Goal: Navigation & Orientation: Understand site structure

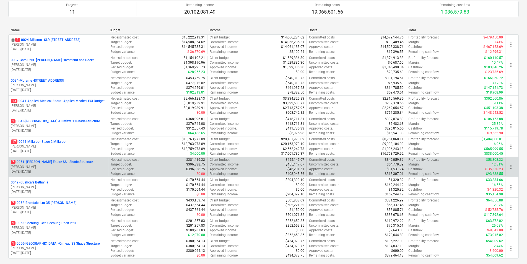
scroll to position [83, 0]
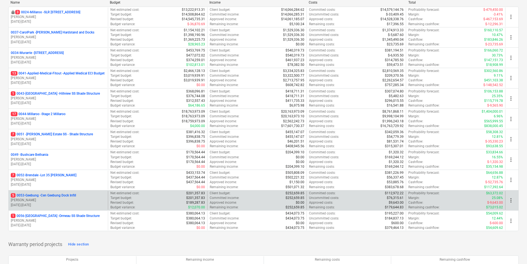
click at [88, 196] on div "5 0053-Geebung - Cen Geebung Dock Infill" at bounding box center [58, 195] width 95 height 5
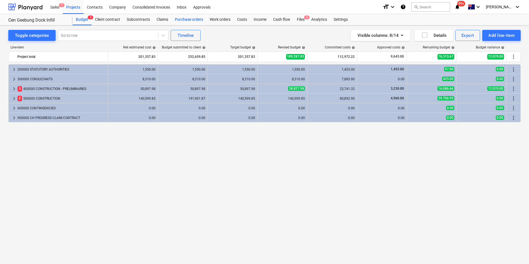
click at [196, 21] on div "Purchase orders" at bounding box center [189, 19] width 35 height 11
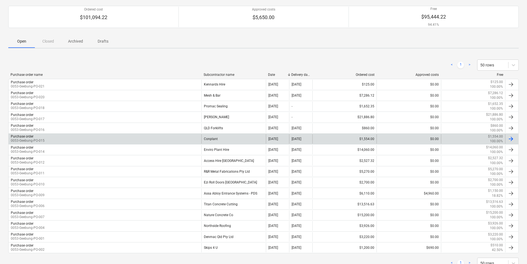
scroll to position [55, 0]
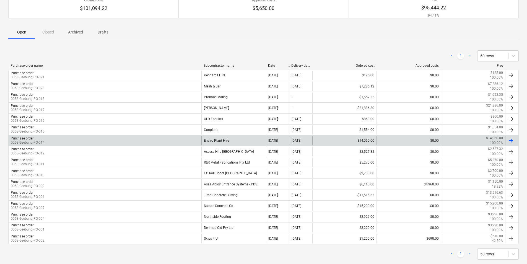
click at [27, 139] on div "Purchase order" at bounding box center [22, 138] width 23 height 4
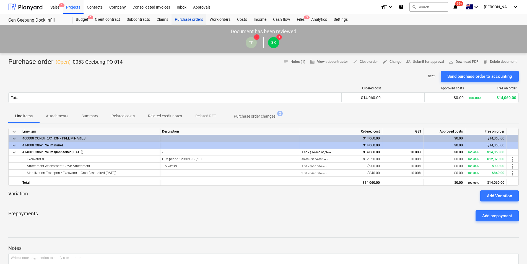
click at [180, 18] on div "Purchase orders" at bounding box center [189, 19] width 35 height 11
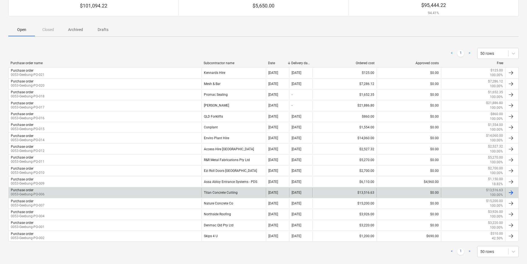
scroll to position [66, 0]
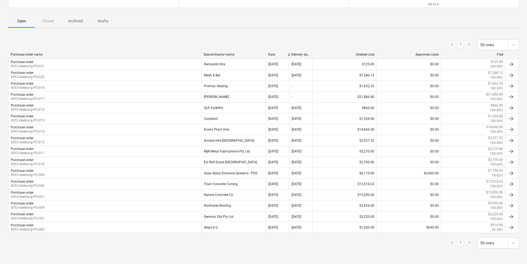
click at [470, 243] on link ">" at bounding box center [469, 243] width 7 height 7
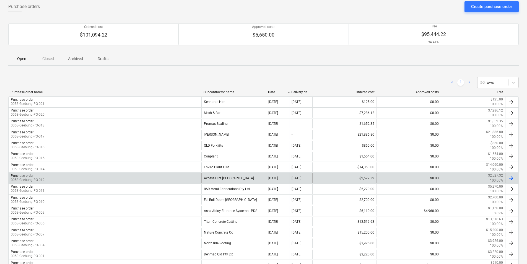
scroll to position [0, 0]
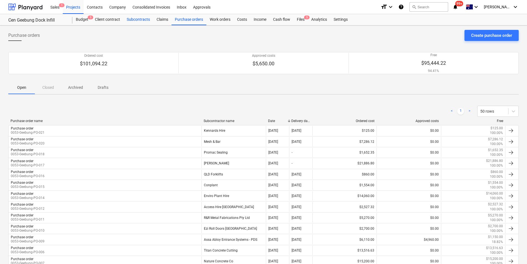
click at [145, 19] on div "Subcontracts" at bounding box center [138, 19] width 30 height 11
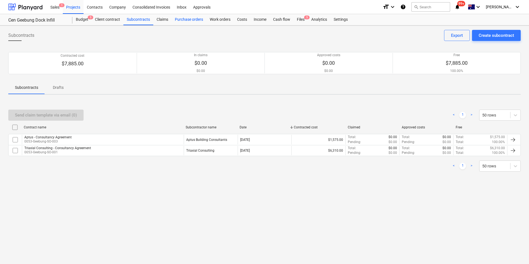
click at [183, 19] on div "Purchase orders" at bounding box center [189, 19] width 35 height 11
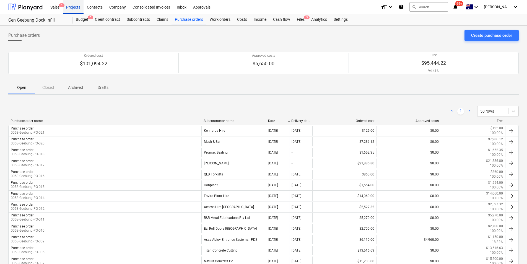
click at [71, 6] on div "Projects" at bounding box center [73, 7] width 21 height 14
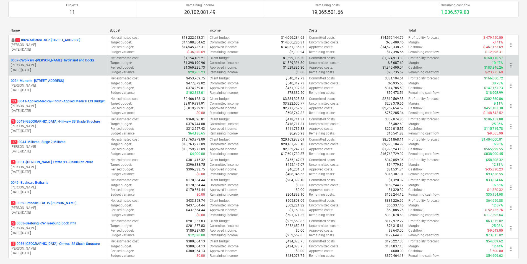
scroll to position [55, 0]
